Goal: Information Seeking & Learning: Learn about a topic

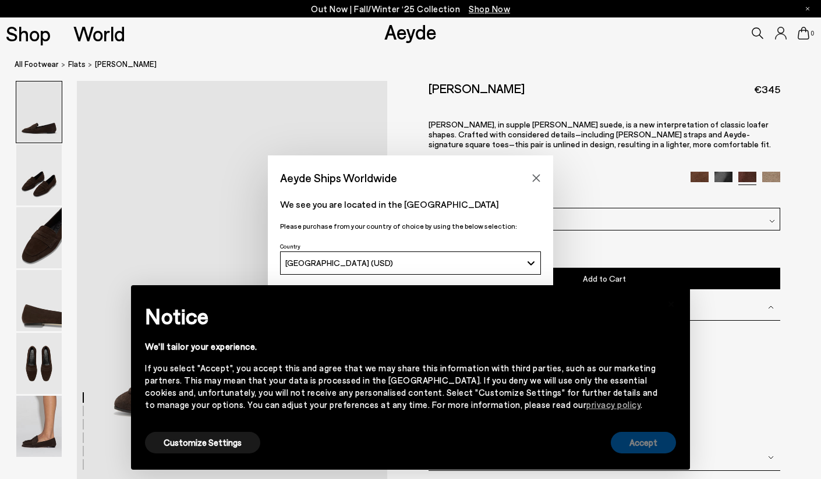
click at [628, 438] on button "Accept" at bounding box center [643, 443] width 65 height 22
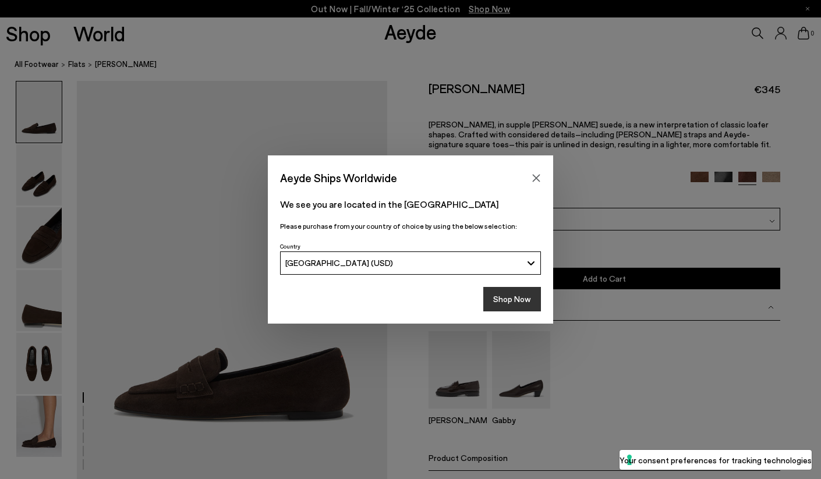
click at [506, 299] on button "Shop Now" at bounding box center [512, 299] width 58 height 24
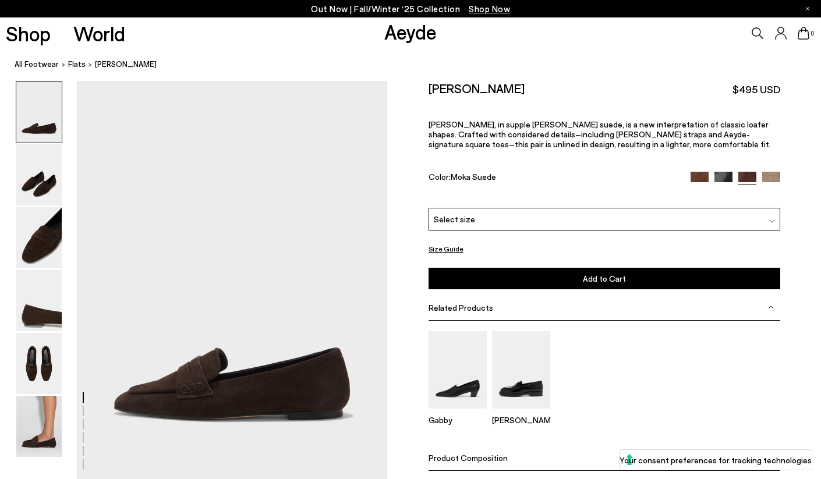
click at [770, 180] on img at bounding box center [771, 181] width 18 height 18
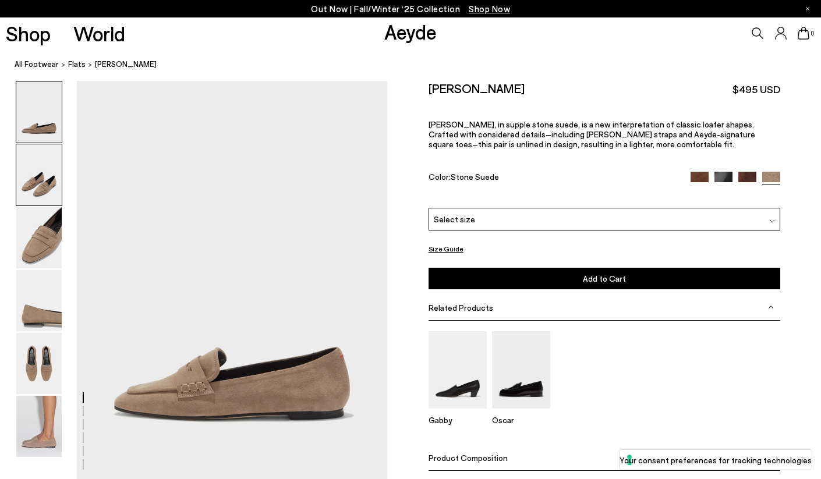
click at [43, 187] on img at bounding box center [38, 174] width 45 height 61
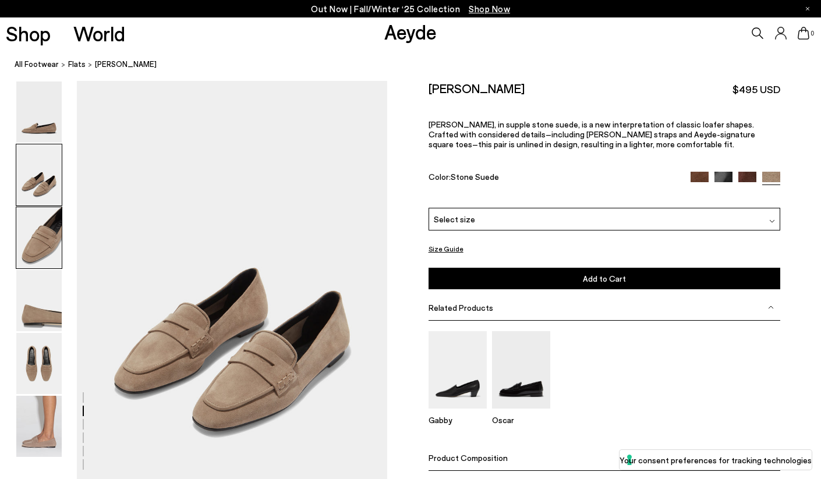
click at [43, 221] on img at bounding box center [38, 237] width 45 height 61
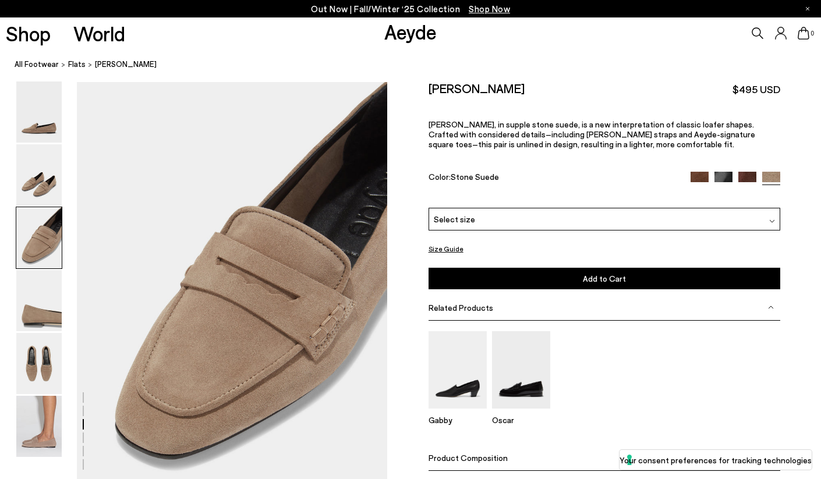
scroll to position [817, 0]
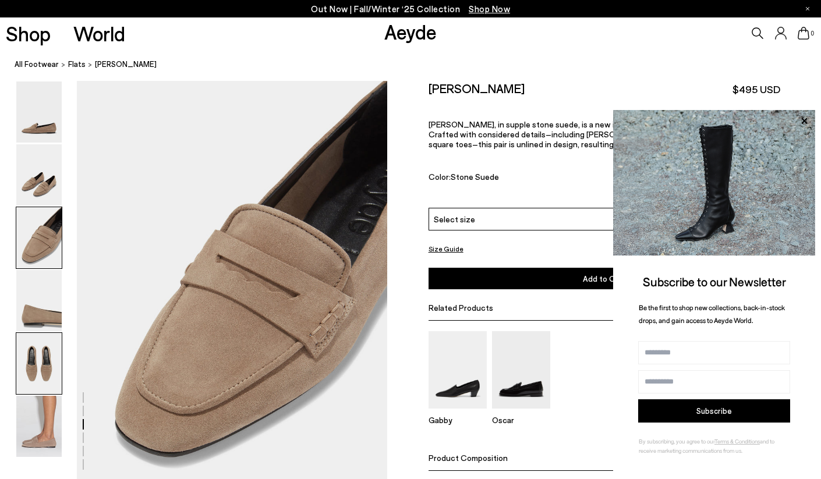
click at [44, 357] on img at bounding box center [38, 363] width 45 height 61
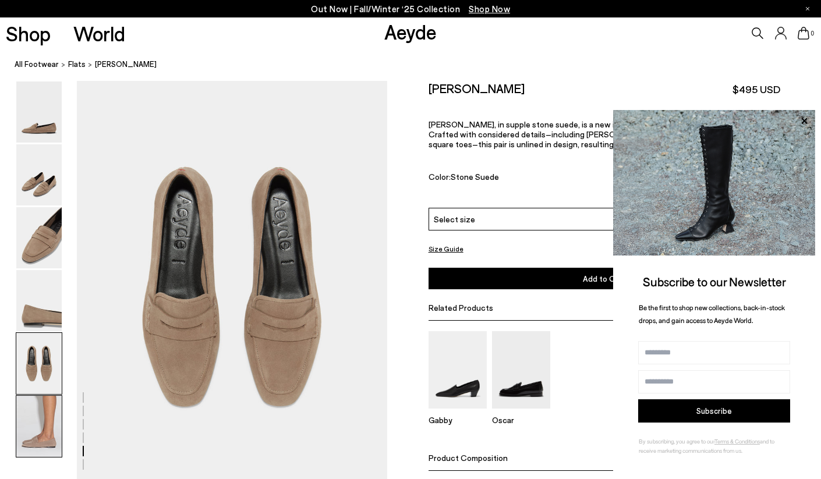
click at [49, 438] on img at bounding box center [38, 426] width 45 height 61
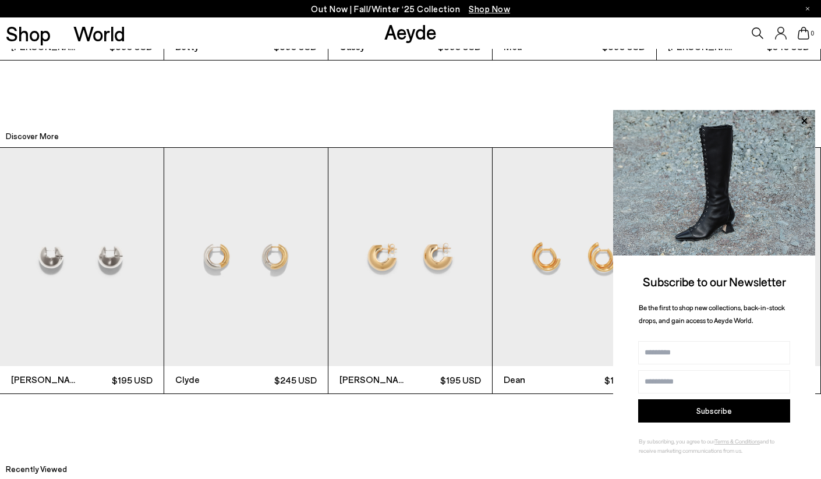
scroll to position [2884, 0]
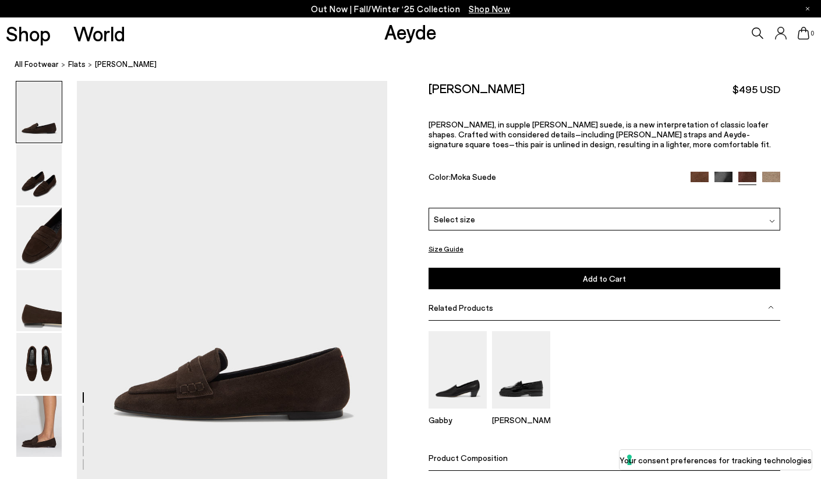
click at [705, 178] on img at bounding box center [700, 181] width 18 height 18
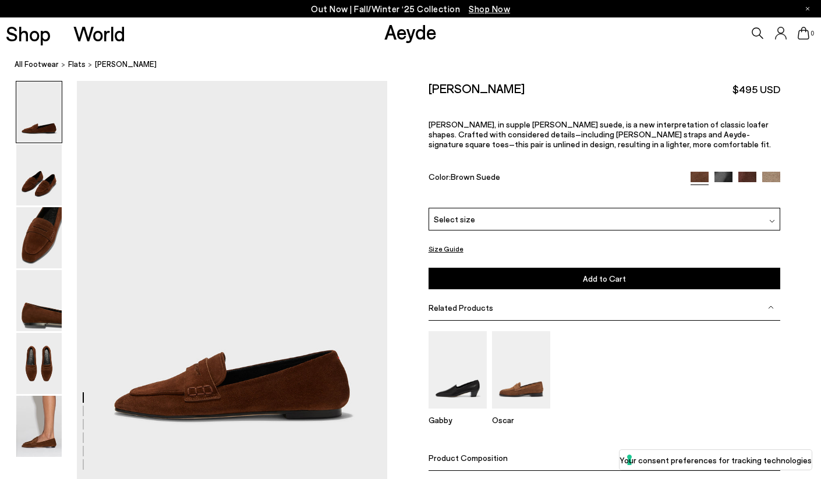
click at [412, 37] on link "Aeyde" at bounding box center [410, 31] width 52 height 24
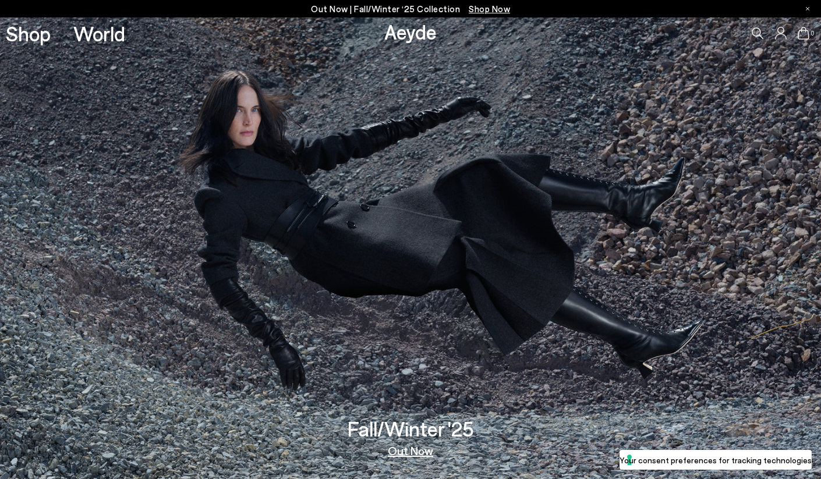
click at [408, 456] on link "Out Now" at bounding box center [410, 451] width 45 height 12
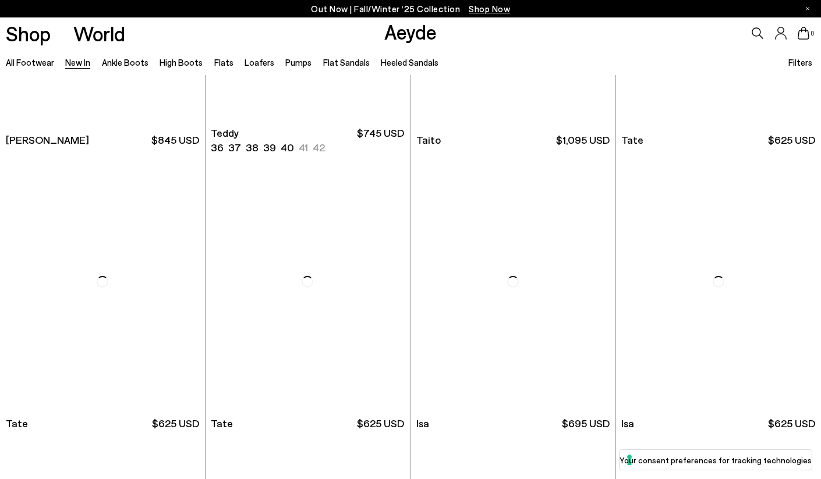
scroll to position [5386, 0]
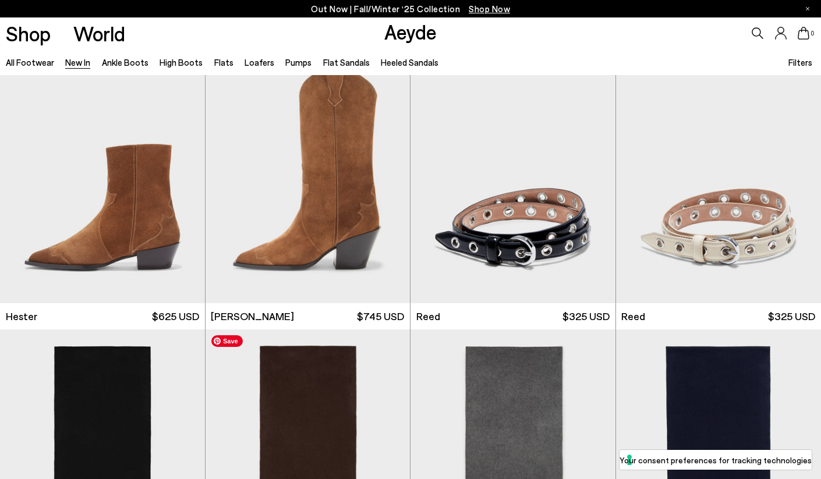
scroll to position [6829, 0]
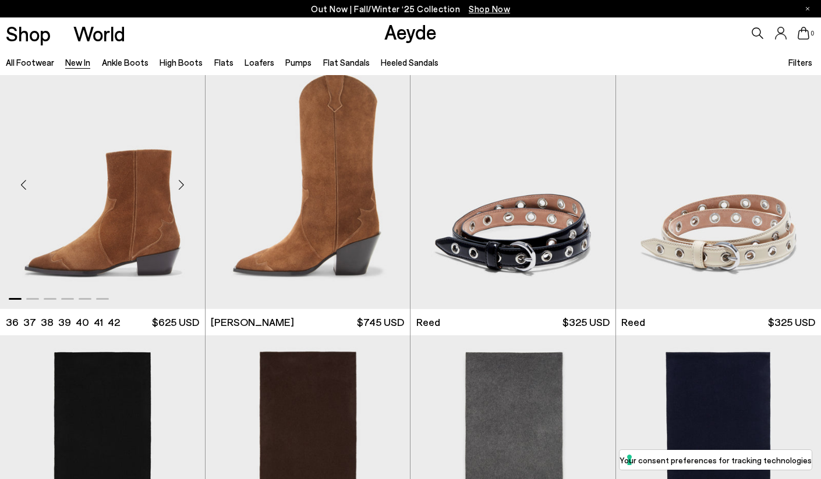
click at [184, 185] on div "Next slide" at bounding box center [181, 185] width 35 height 35
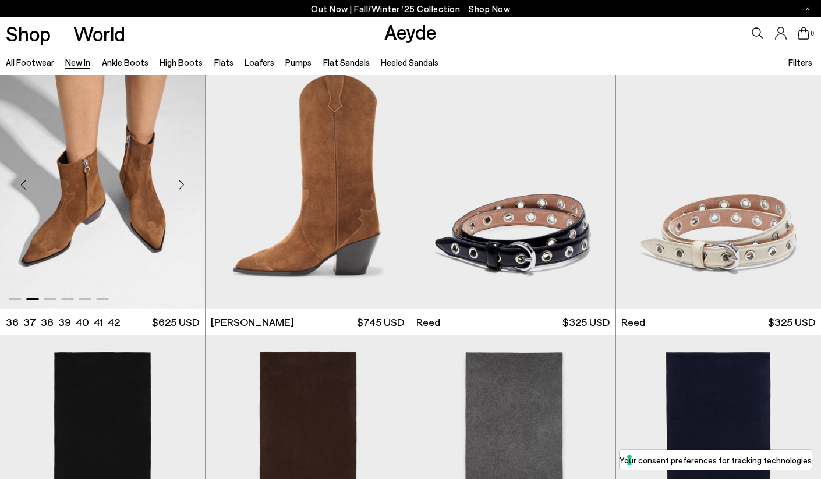
click at [184, 185] on div "Next slide" at bounding box center [181, 185] width 35 height 35
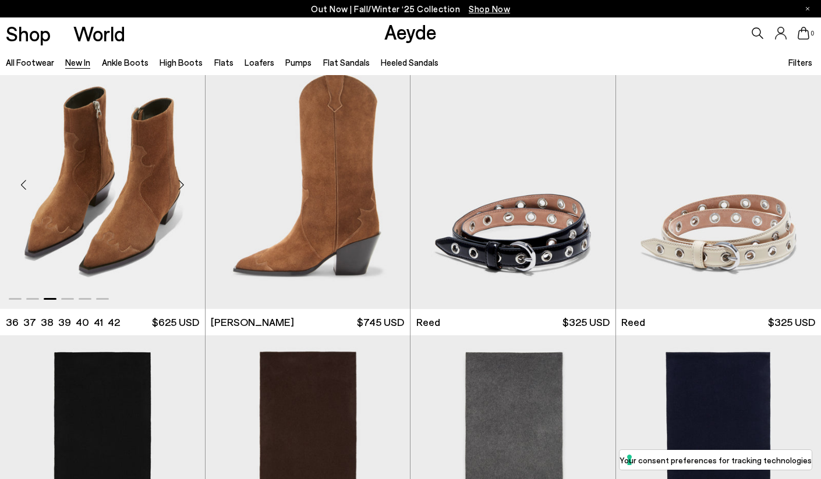
click at [184, 185] on div "Next slide" at bounding box center [181, 185] width 35 height 35
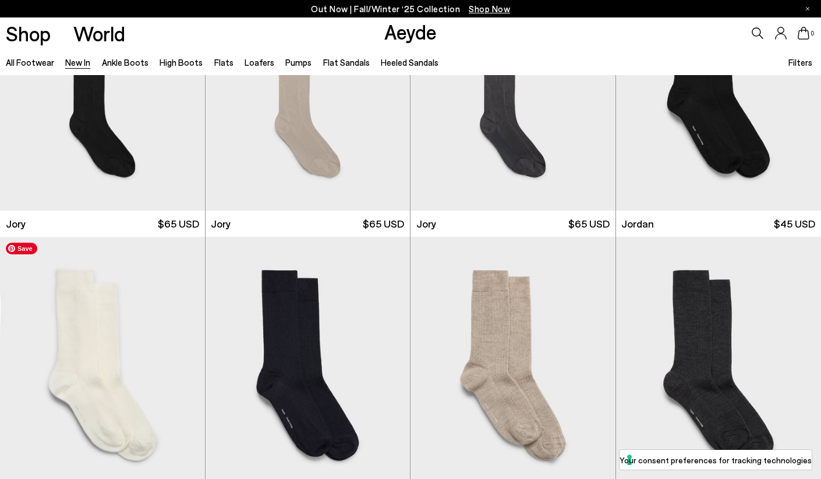
scroll to position [8044, 0]
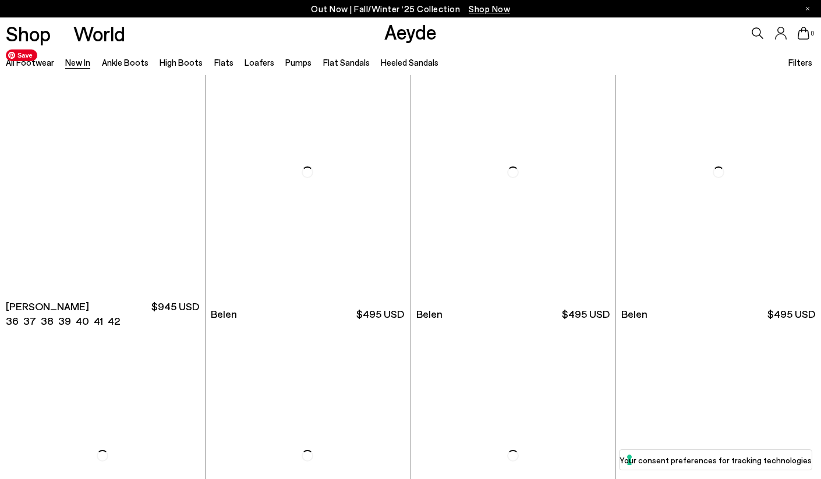
scroll to position [9944, 0]
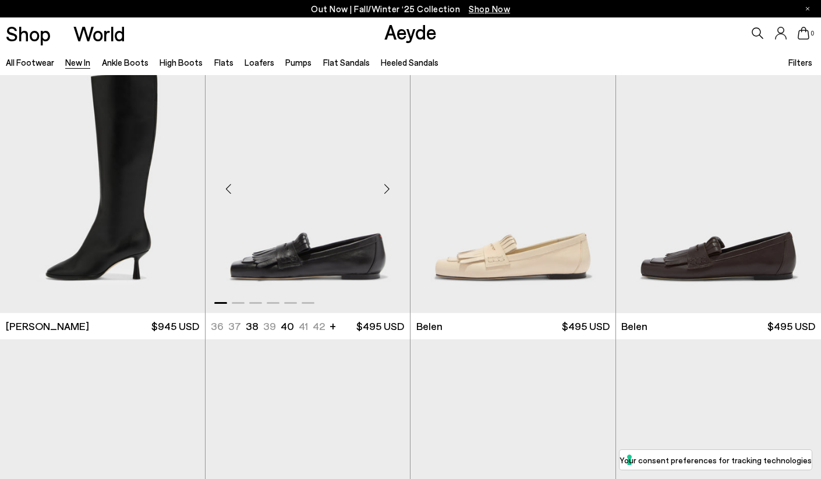
click at [387, 188] on div "Next slide" at bounding box center [386, 189] width 35 height 35
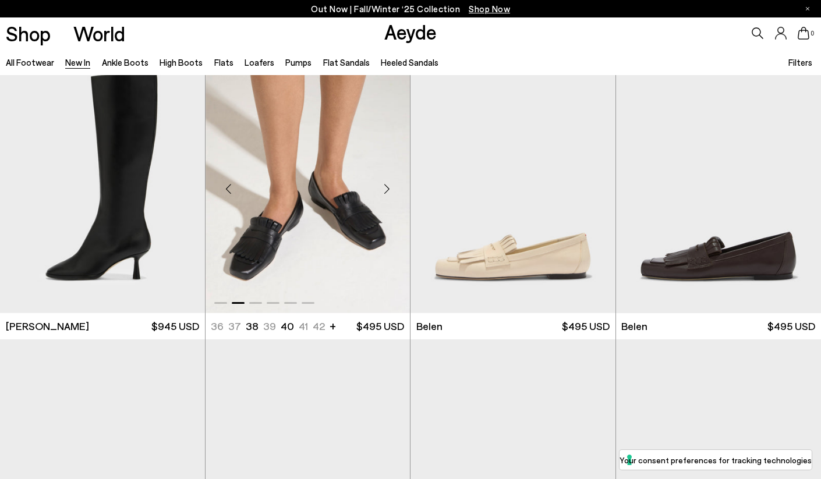
click at [387, 188] on div "Next slide" at bounding box center [386, 189] width 35 height 35
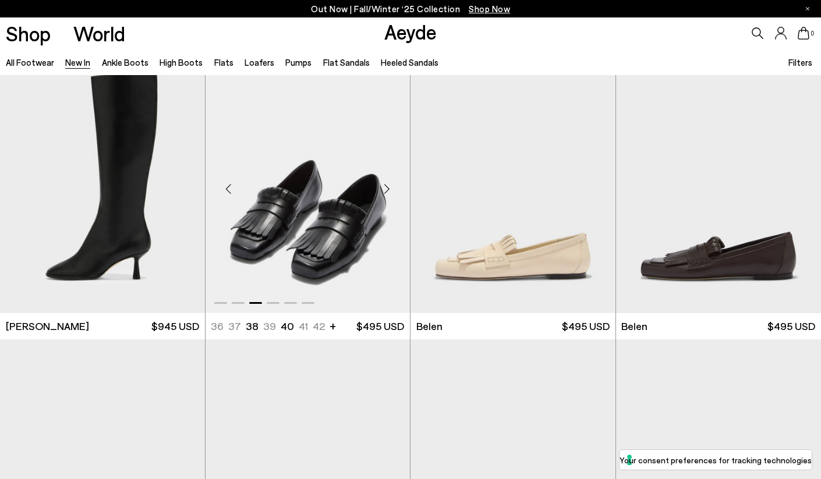
click at [387, 188] on div "Next slide" at bounding box center [386, 189] width 35 height 35
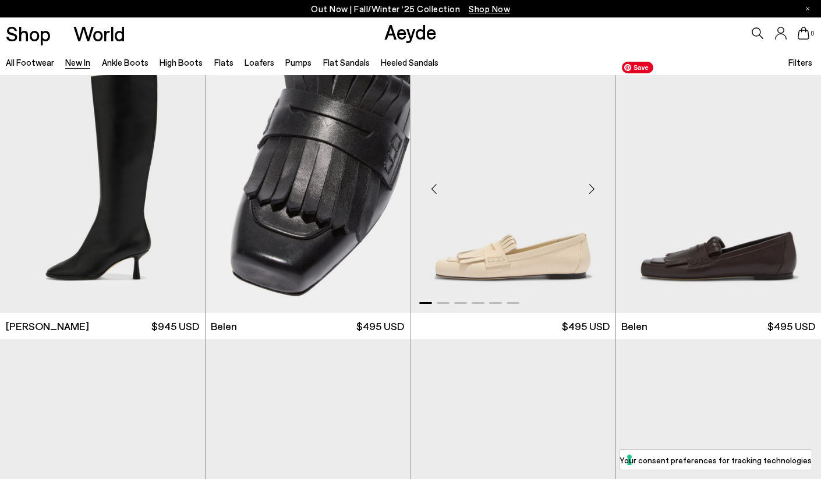
click at [596, 189] on div "Next slide" at bounding box center [592, 189] width 35 height 35
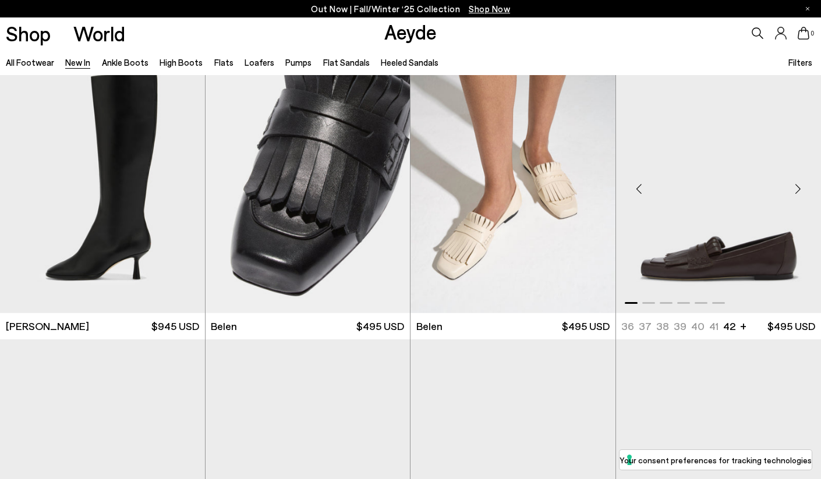
click at [799, 190] on div "Next slide" at bounding box center [797, 189] width 35 height 35
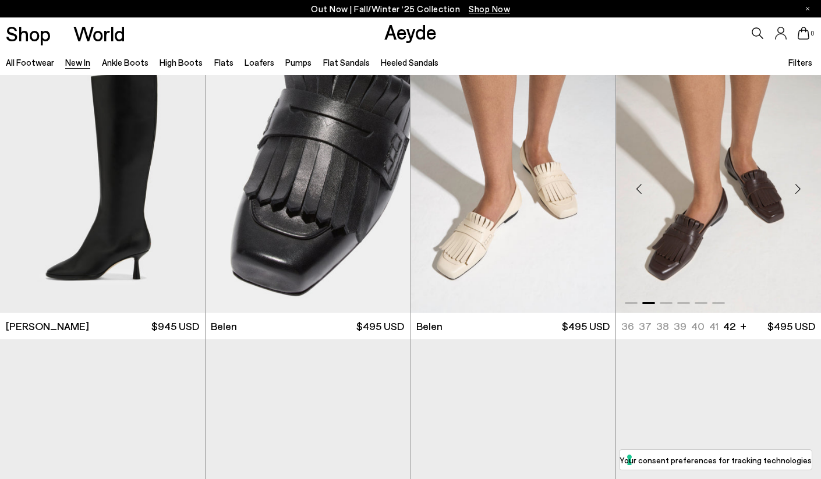
click at [799, 190] on div "Next slide" at bounding box center [797, 189] width 35 height 35
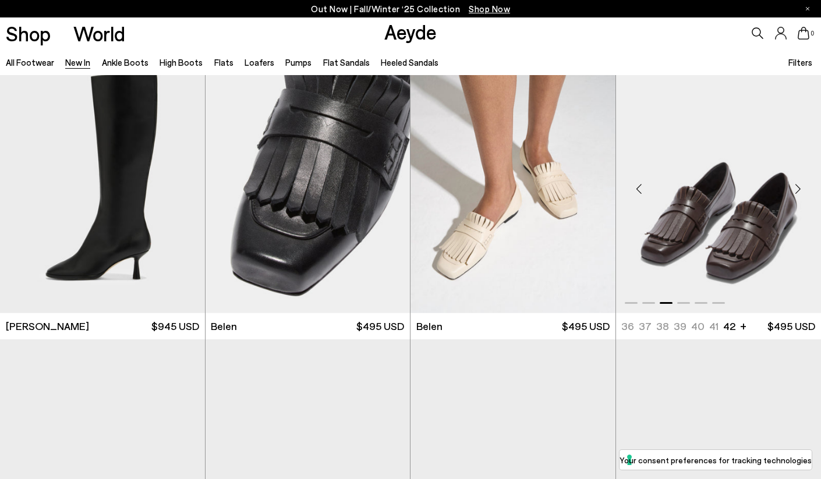
click at [799, 190] on div "Next slide" at bounding box center [797, 189] width 35 height 35
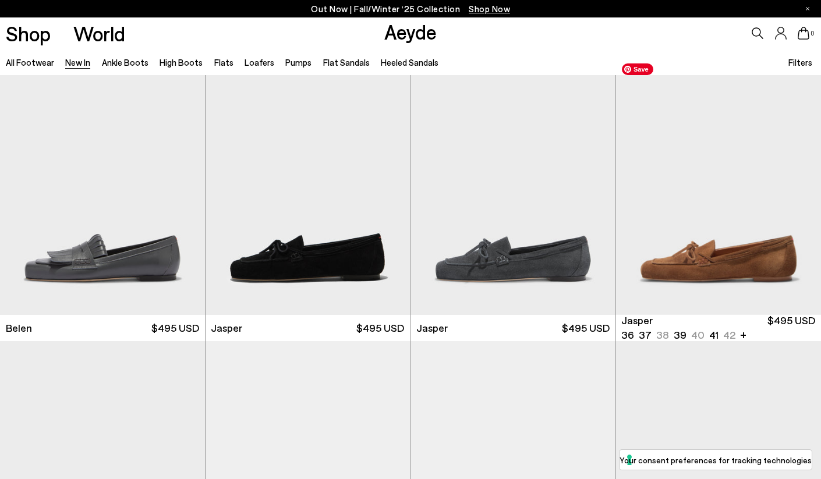
scroll to position [10225, 0]
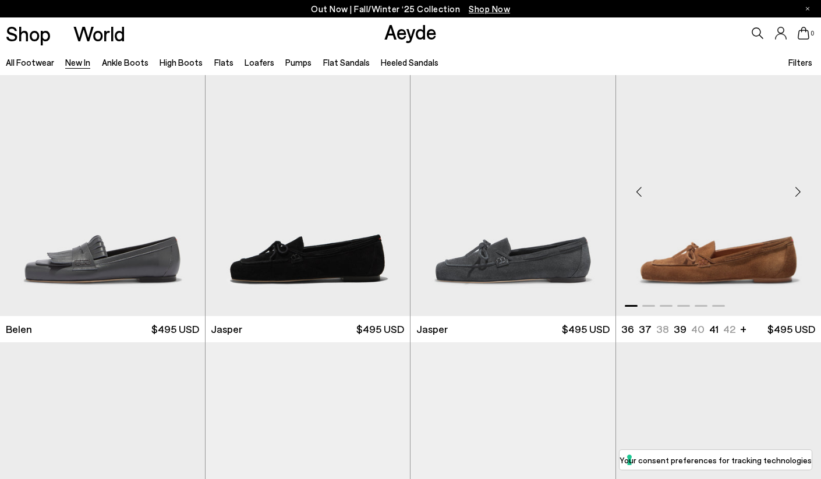
click at [795, 190] on div "Next slide" at bounding box center [797, 192] width 35 height 35
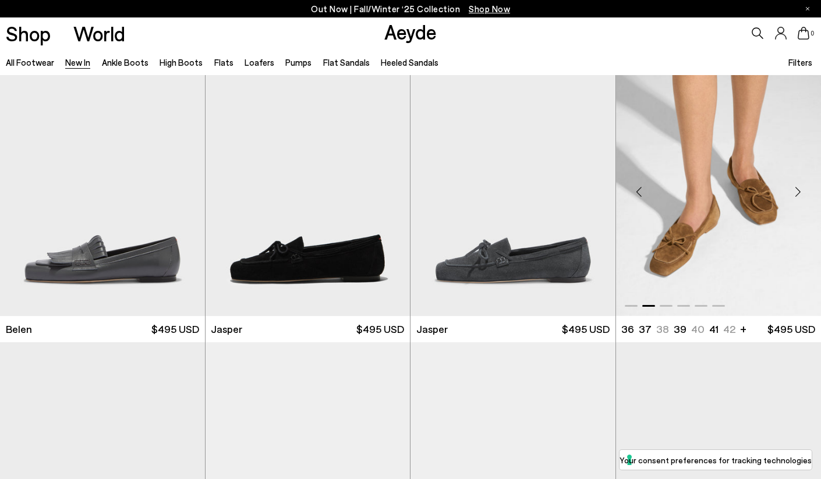
click at [795, 190] on div "Next slide" at bounding box center [797, 192] width 35 height 35
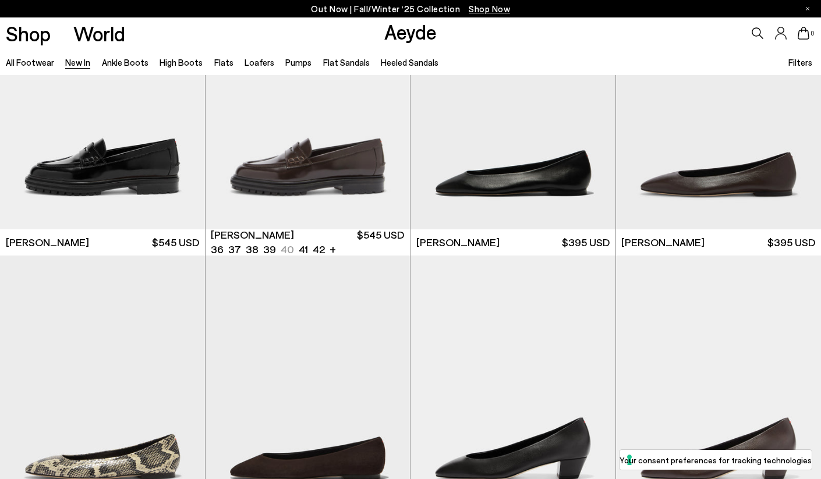
scroll to position [10881, 0]
